Goal: Task Accomplishment & Management: Manage account settings

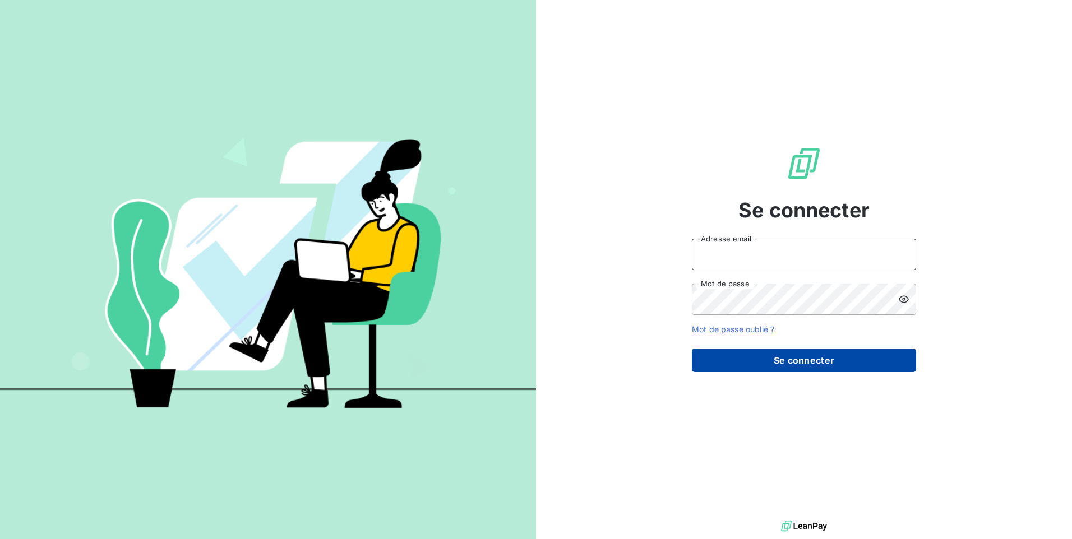
type input "[EMAIL_ADDRESS][DOMAIN_NAME]"
click at [776, 362] on button "Se connecter" at bounding box center [804, 361] width 224 height 24
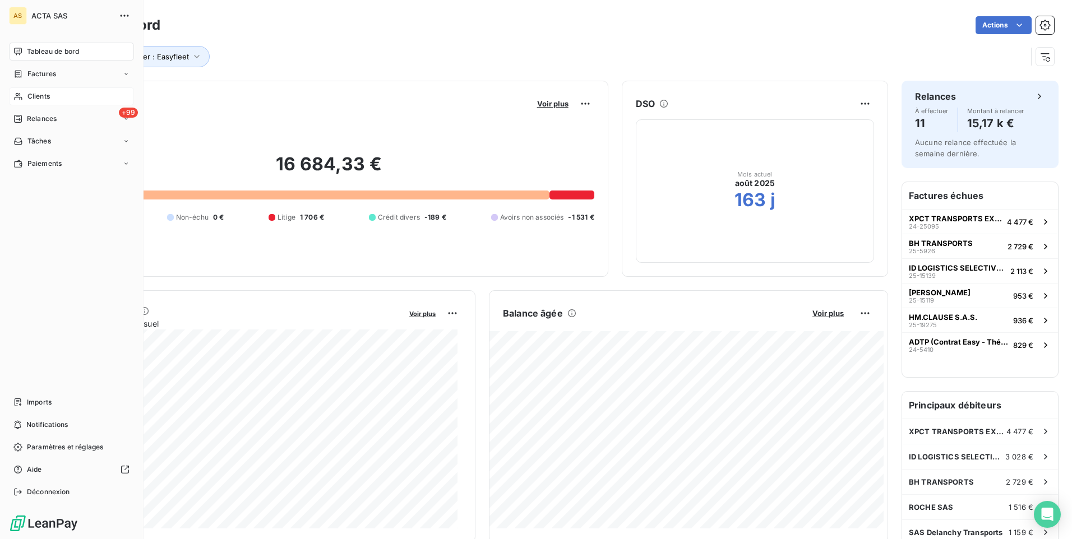
click at [33, 97] on span "Clients" at bounding box center [38, 96] width 22 height 10
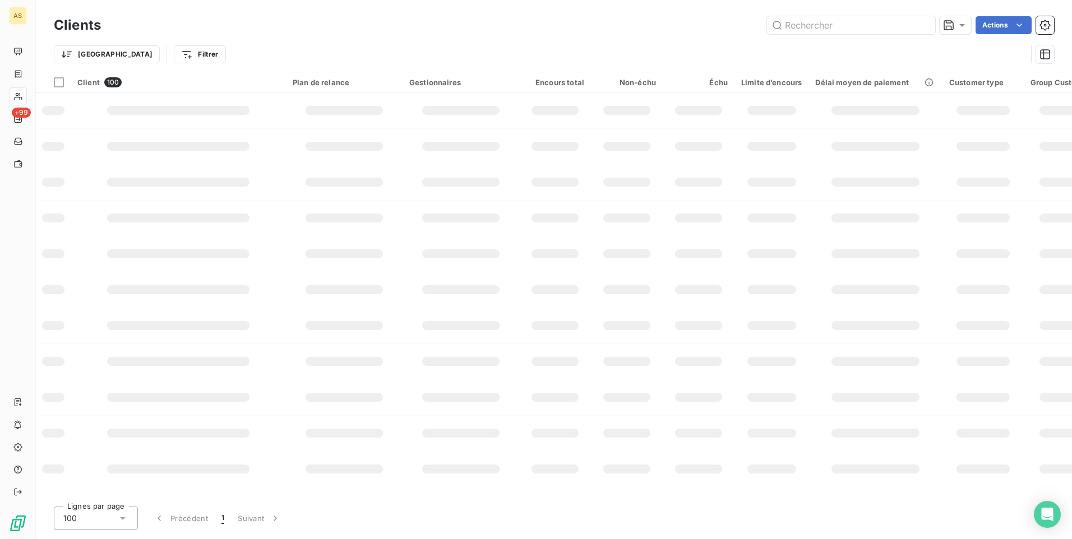
click at [159, 52] on html "AS +99 Clients Actions Trier Filtrer Client 100 Plan de relance Gestionnaires E…" at bounding box center [536, 269] width 1072 height 539
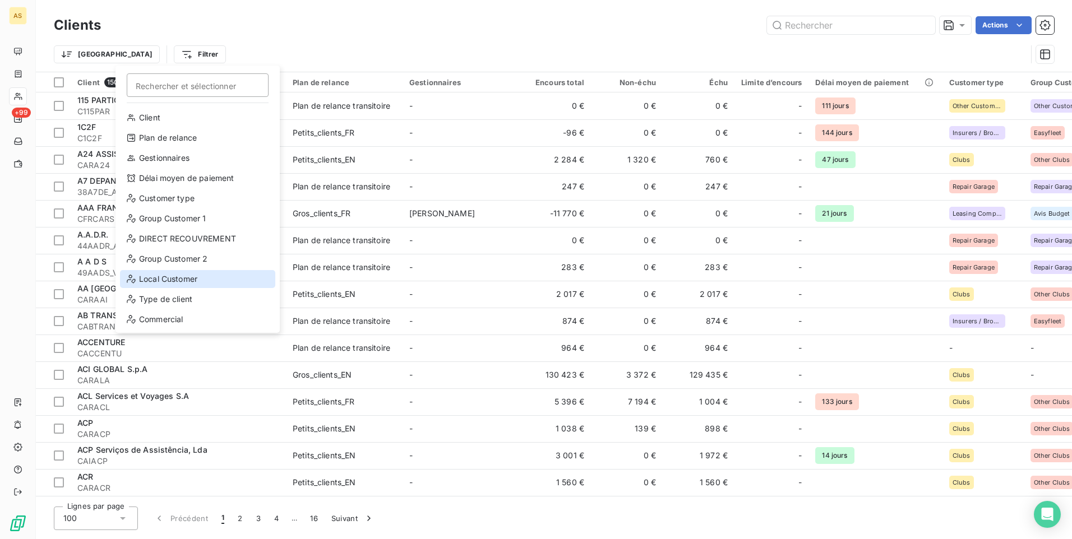
click at [171, 276] on div "Local Customer" at bounding box center [197, 279] width 155 height 18
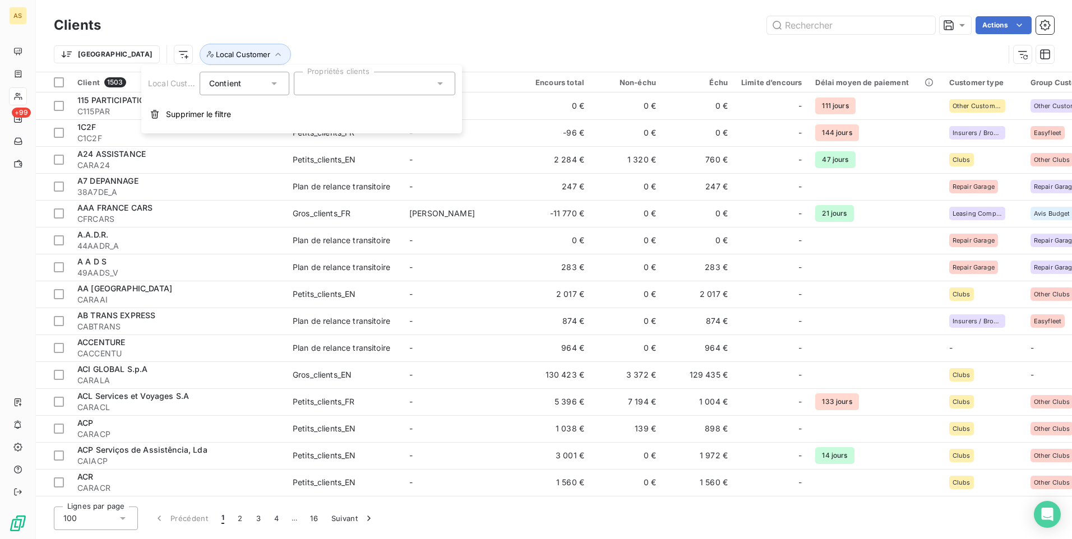
click at [438, 89] on icon at bounding box center [439, 83] width 11 height 11
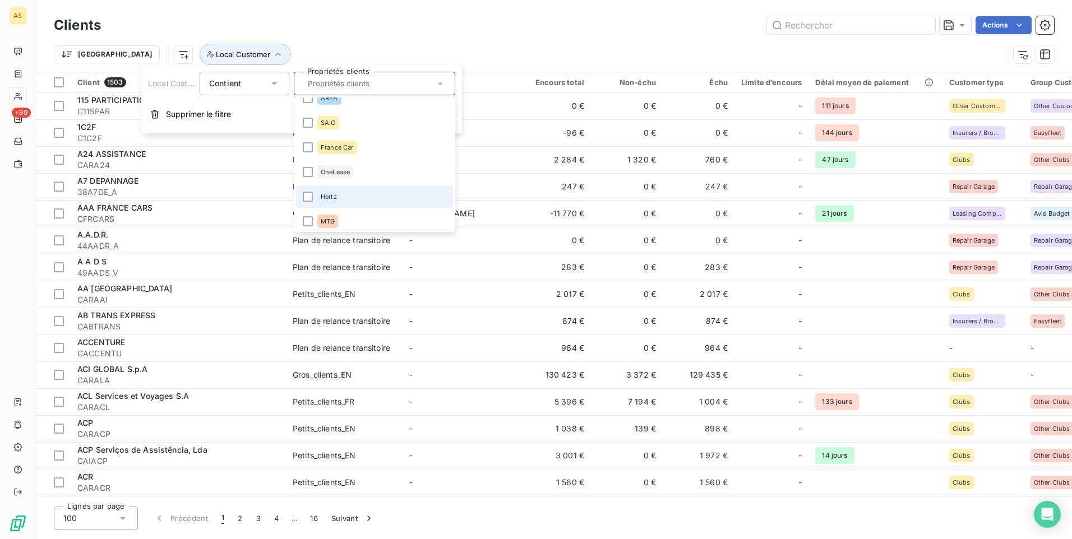
scroll to position [1177, 0]
click at [338, 85] on input "text" at bounding box center [368, 83] width 131 height 10
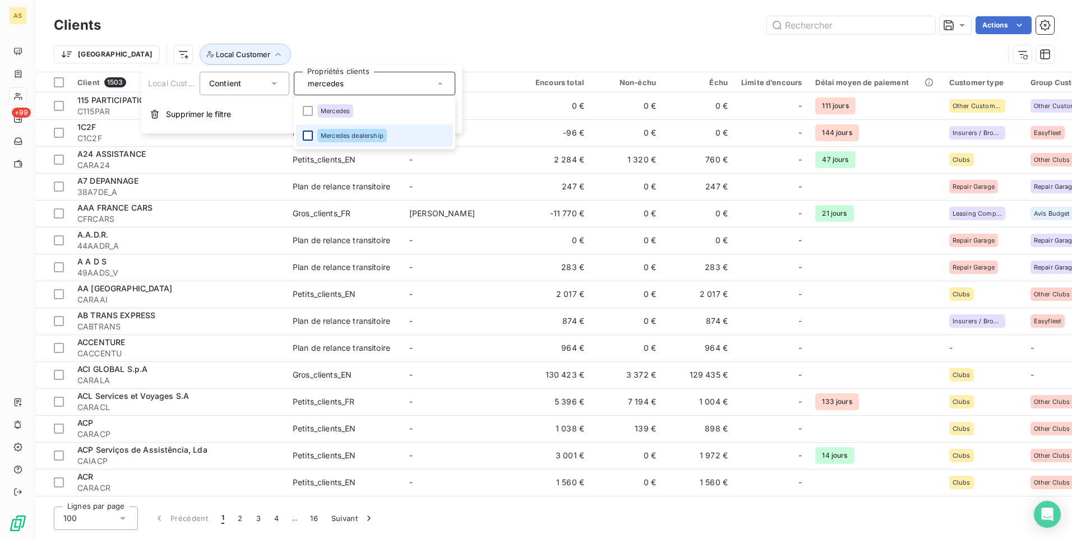
type input "mercedes"
click at [309, 138] on div at bounding box center [308, 136] width 10 height 10
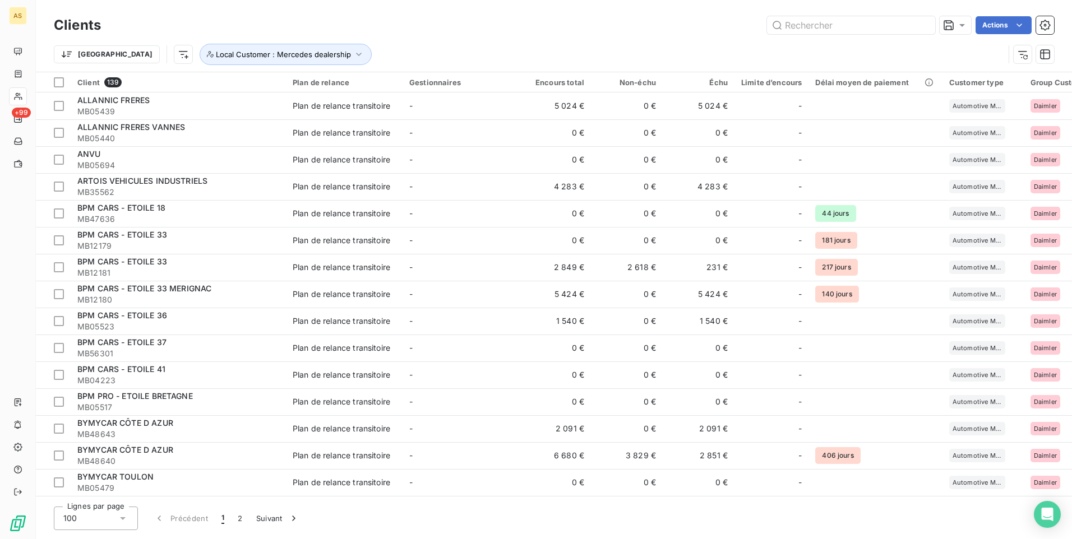
click at [475, 43] on div "Trier Local Customer : Mercedes dealership" at bounding box center [554, 54] width 1000 height 35
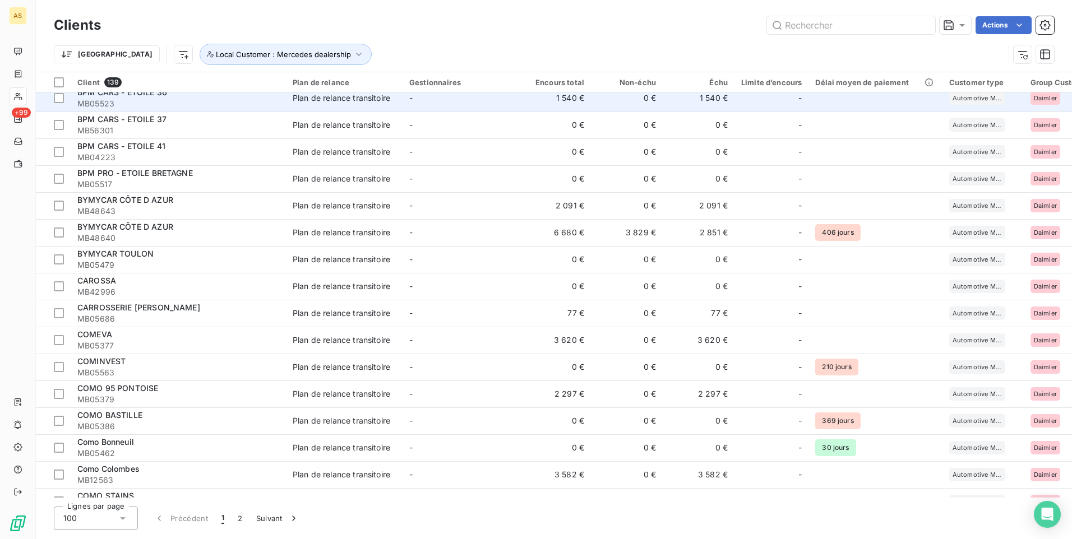
scroll to position [0, 0]
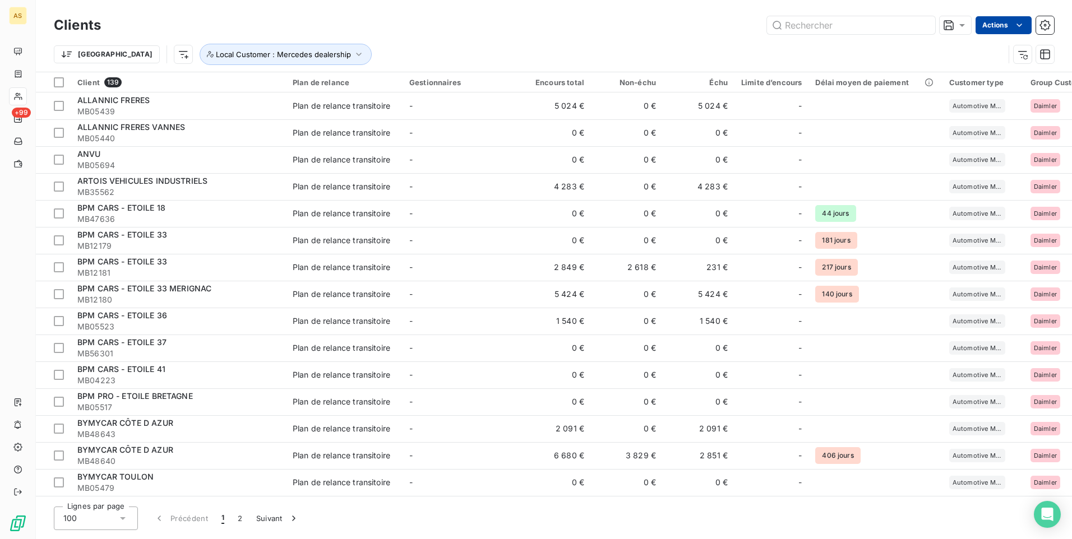
click at [991, 30] on html "AS +99 Clients Actions [GEOGRAPHIC_DATA] Local Customer : Mercedes dealership C…" at bounding box center [536, 269] width 1072 height 539
click at [924, 66] on div "Voir le tableau de bord (139 clients)" at bounding box center [947, 70] width 160 height 18
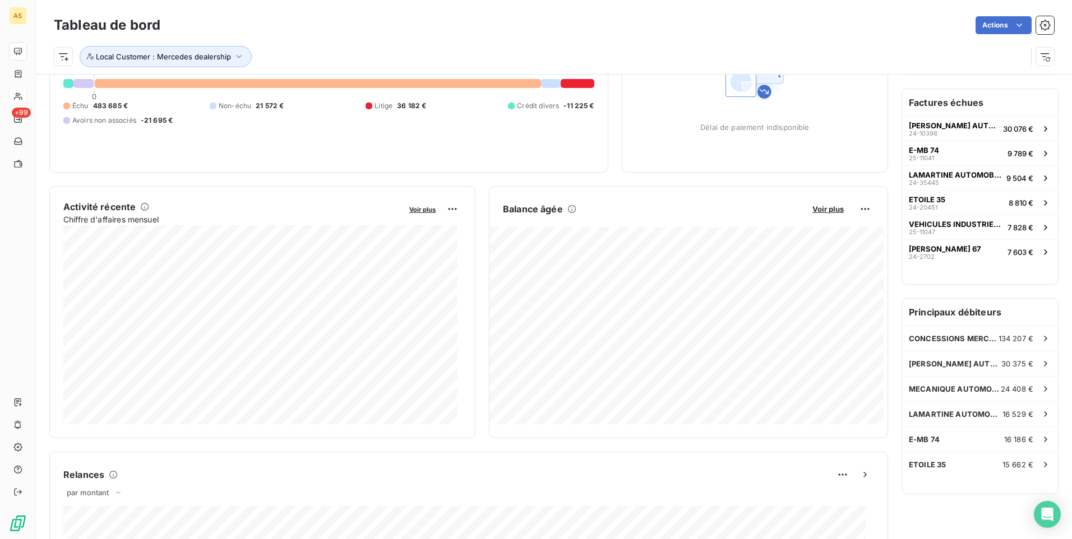
scroll to position [105, 0]
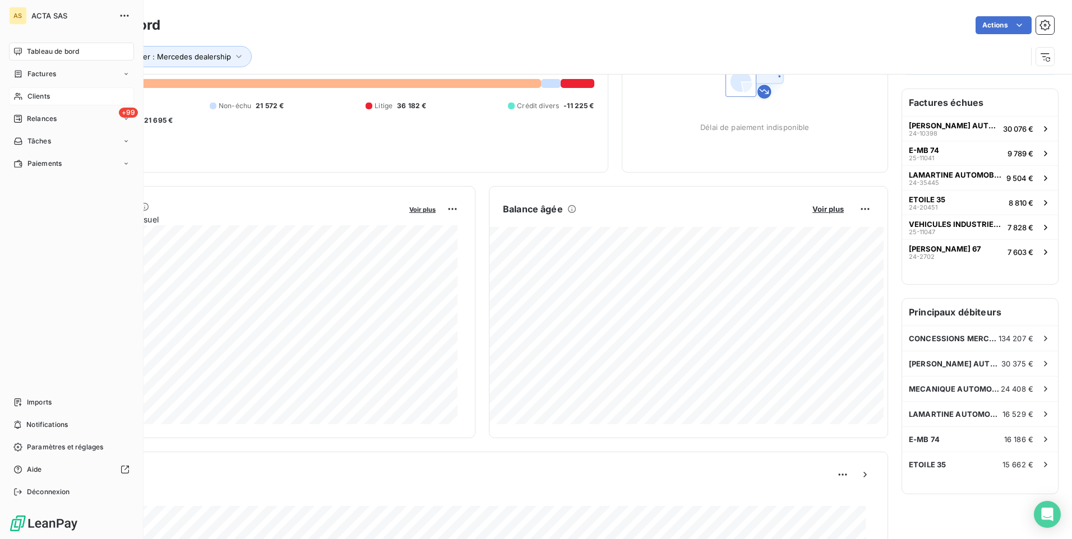
click at [40, 94] on span "Clients" at bounding box center [38, 96] width 22 height 10
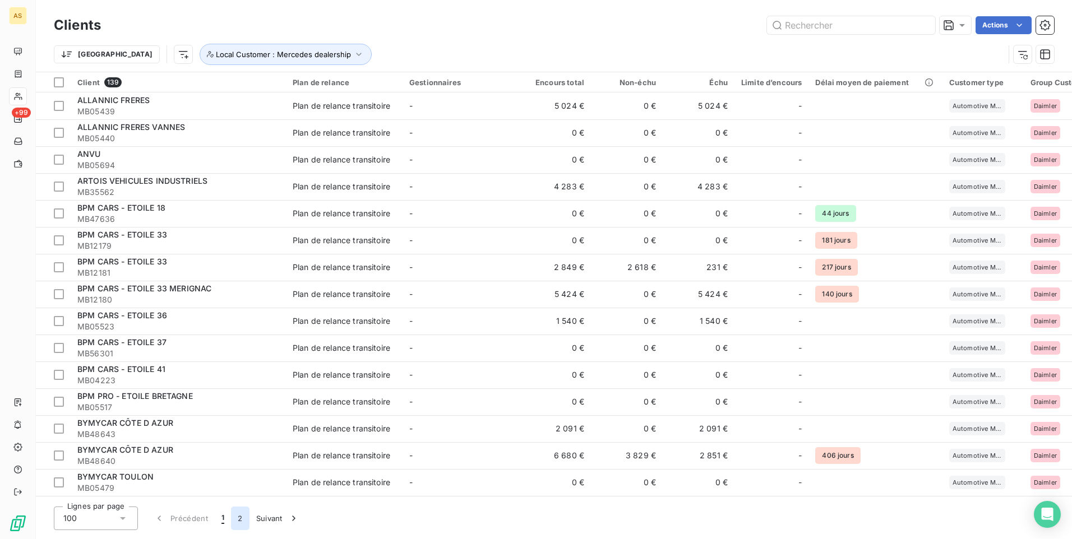
click at [237, 521] on button "2" at bounding box center [240, 519] width 18 height 24
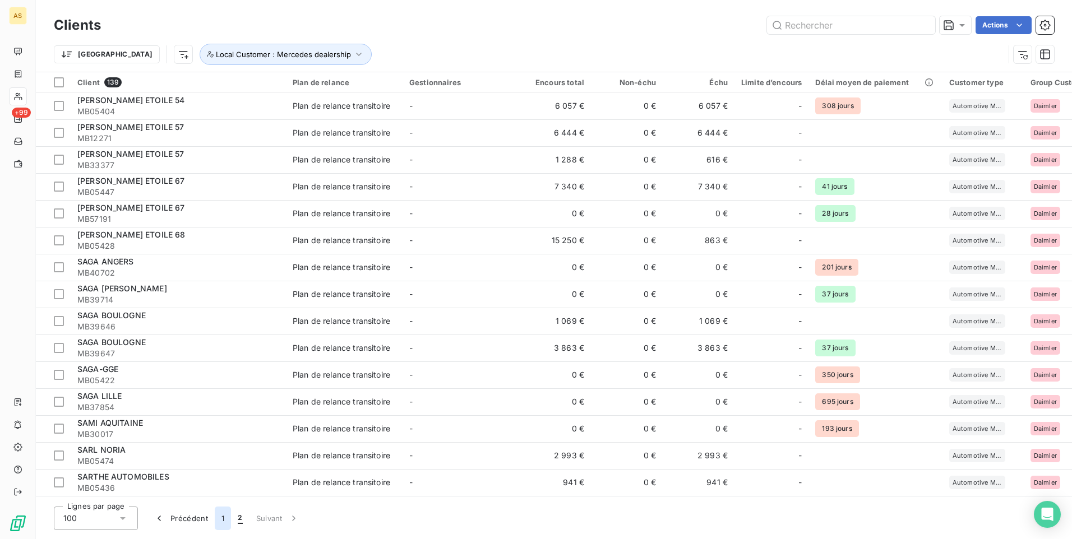
click at [219, 512] on button "1" at bounding box center [223, 519] width 16 height 24
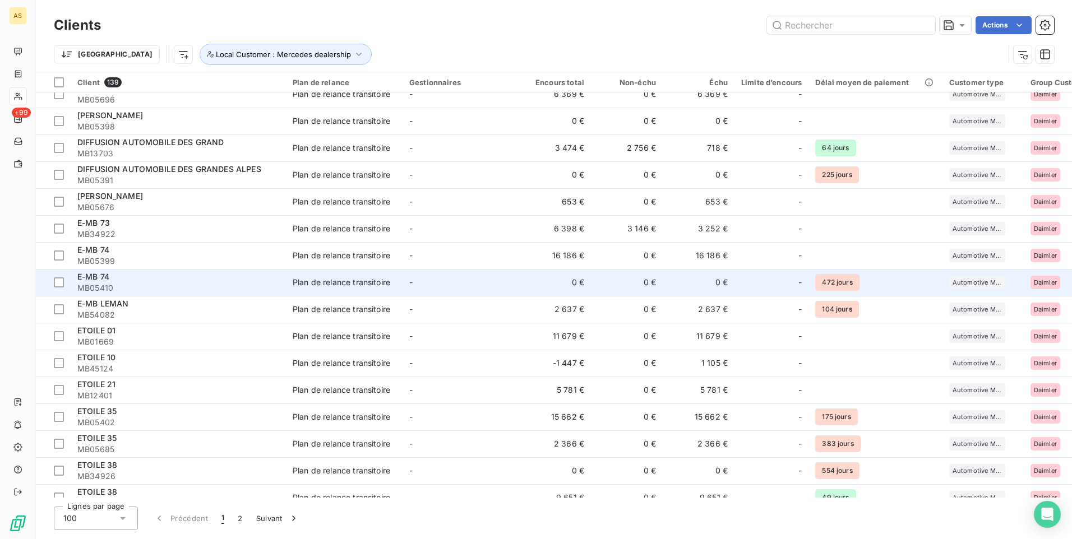
scroll to position [897, 0]
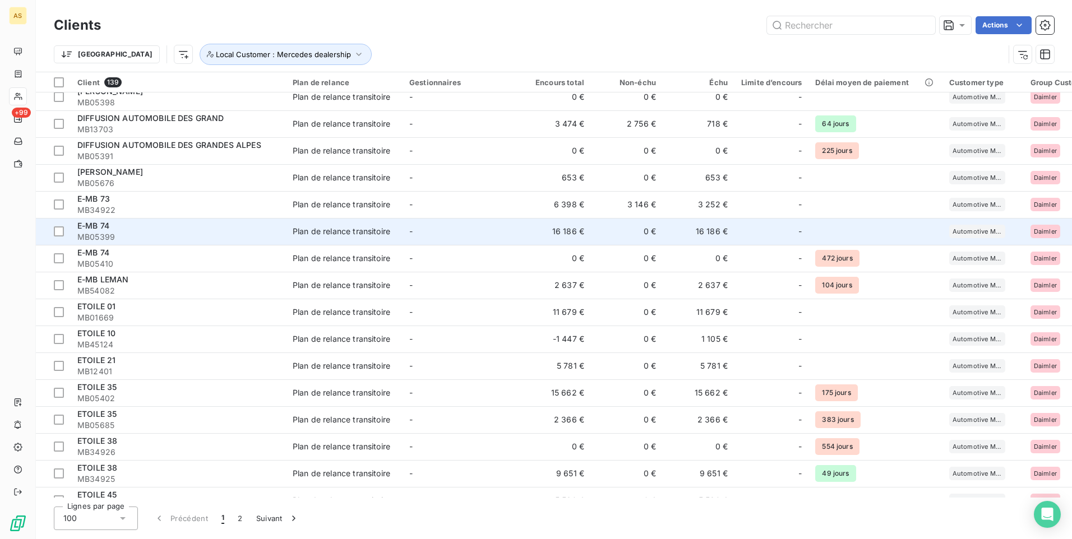
click at [166, 225] on div "E-MB 74" at bounding box center [178, 225] width 202 height 11
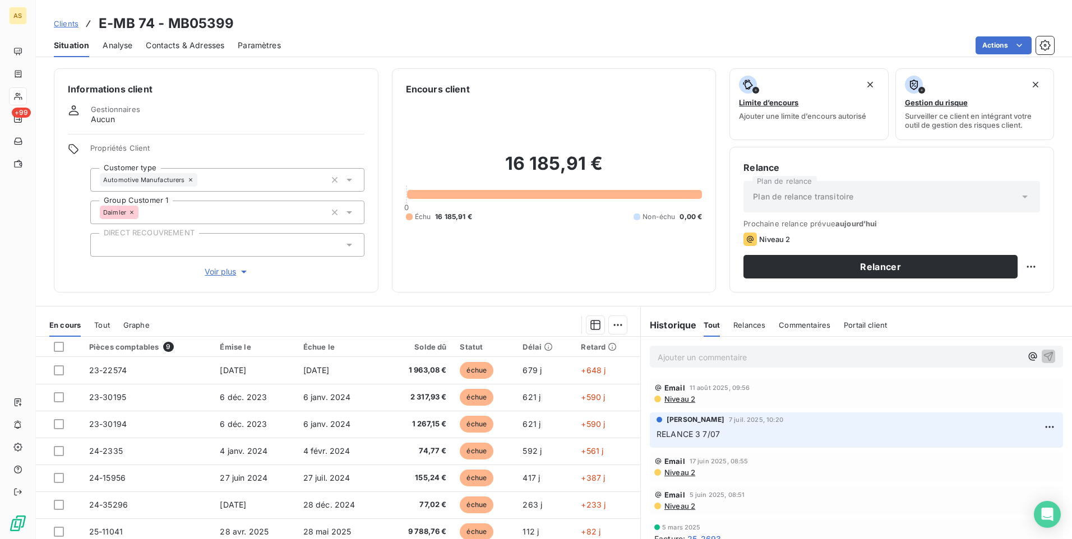
click at [78, 23] on span "Clients" at bounding box center [66, 23] width 25 height 9
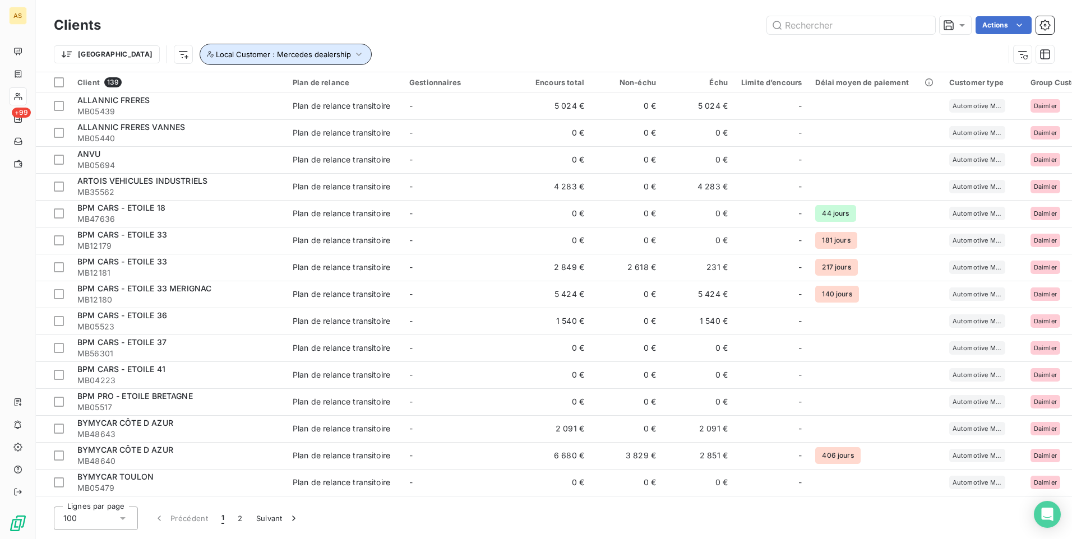
click at [353, 54] on icon "button" at bounding box center [358, 54] width 11 height 11
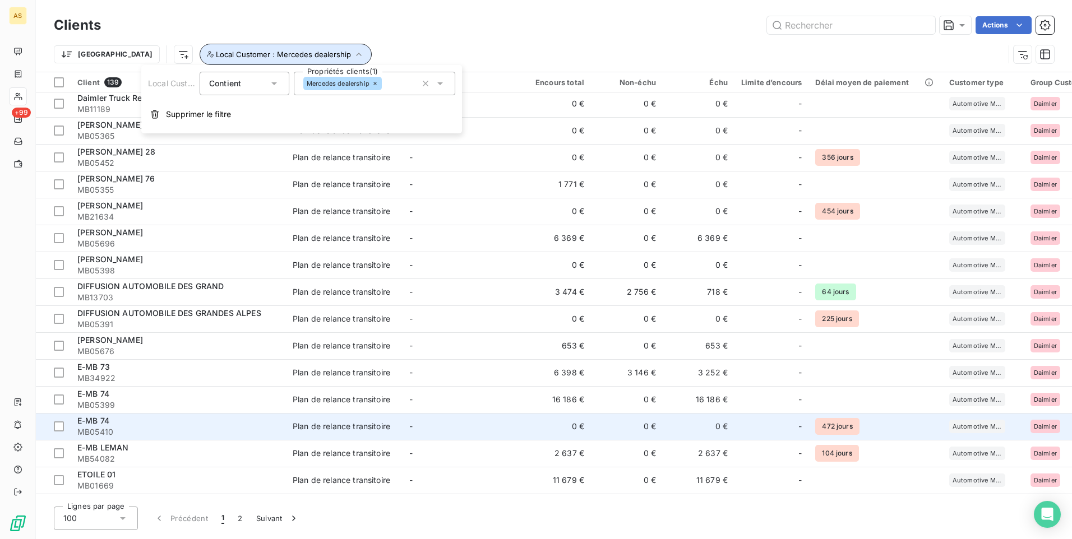
scroll to position [841, 0]
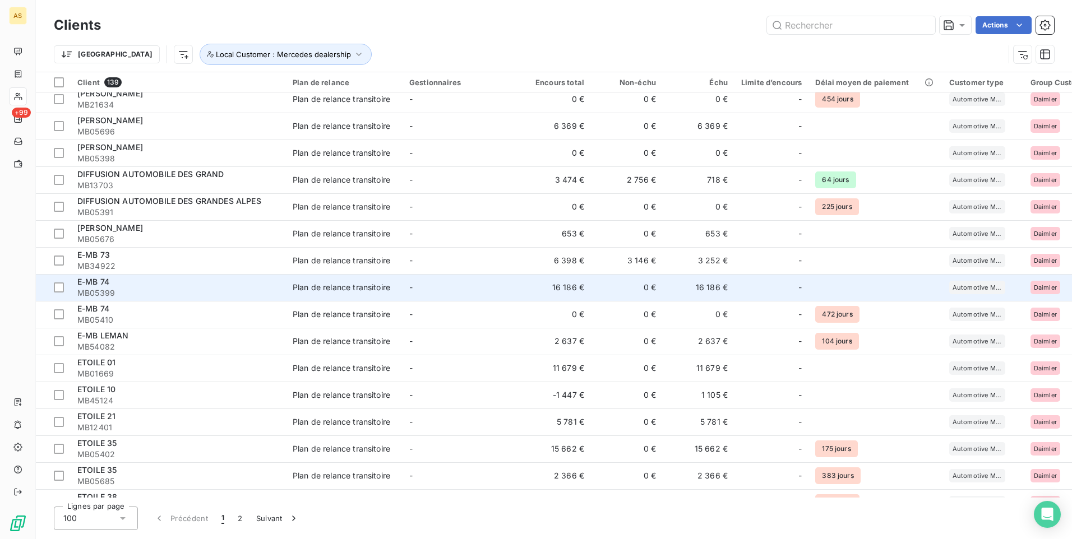
click at [164, 287] on div "E-MB 74" at bounding box center [178, 281] width 202 height 11
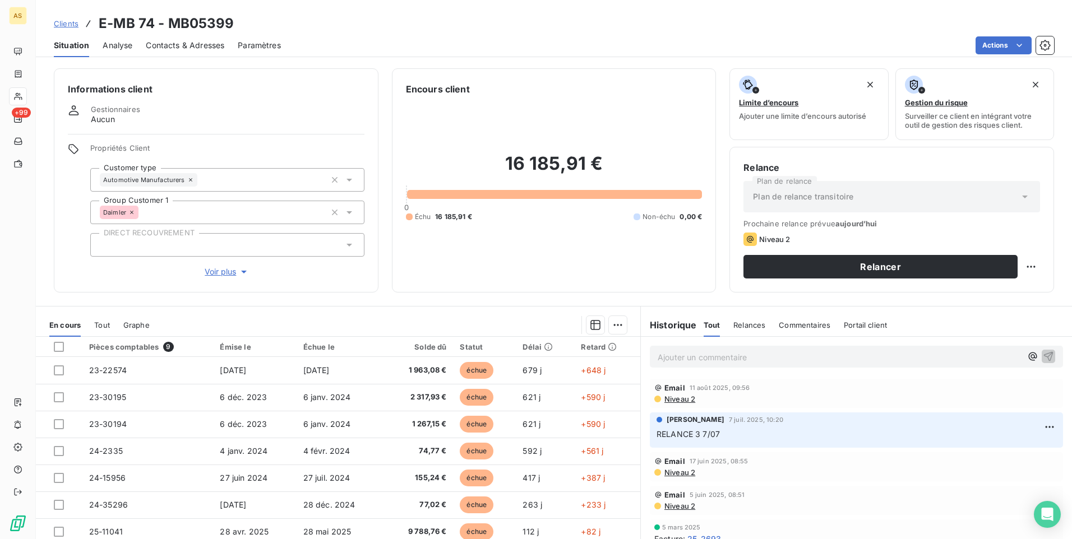
click at [213, 42] on span "Contacts & Adresses" at bounding box center [185, 45] width 78 height 11
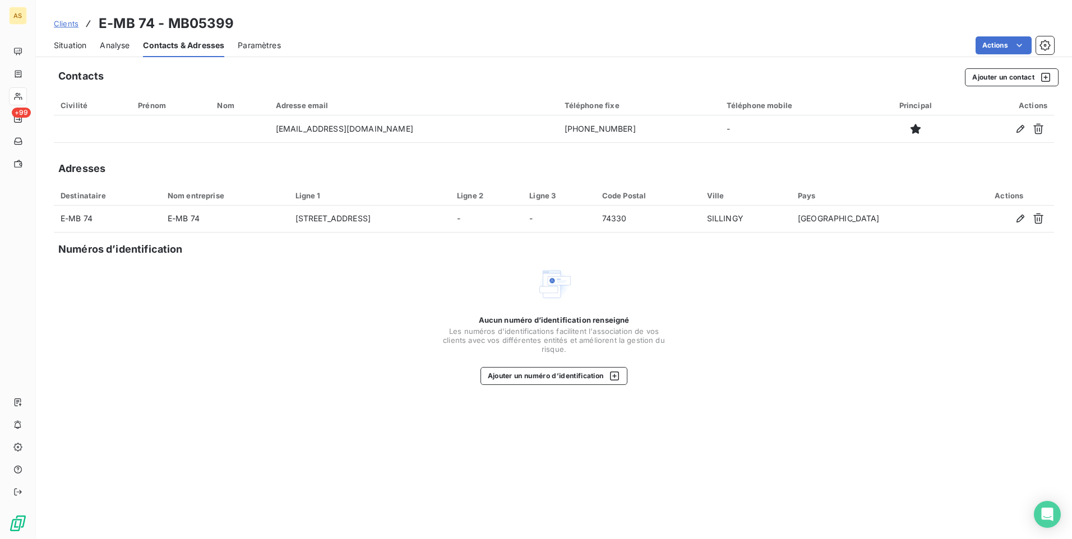
click at [68, 48] on span "Situation" at bounding box center [70, 45] width 33 height 11
